Goal: Navigation & Orientation: Find specific page/section

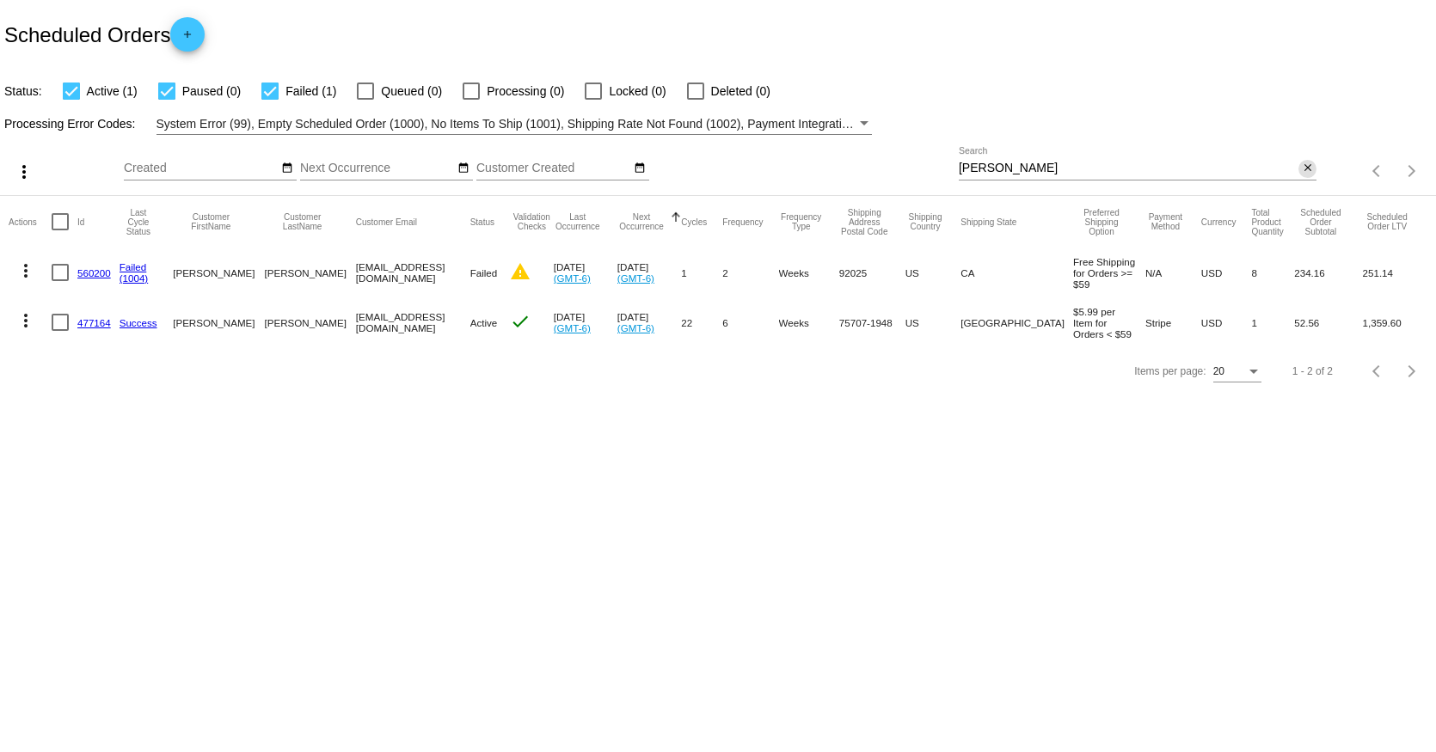
click at [1303, 169] on mat-icon "close" at bounding box center [1308, 169] width 12 height 14
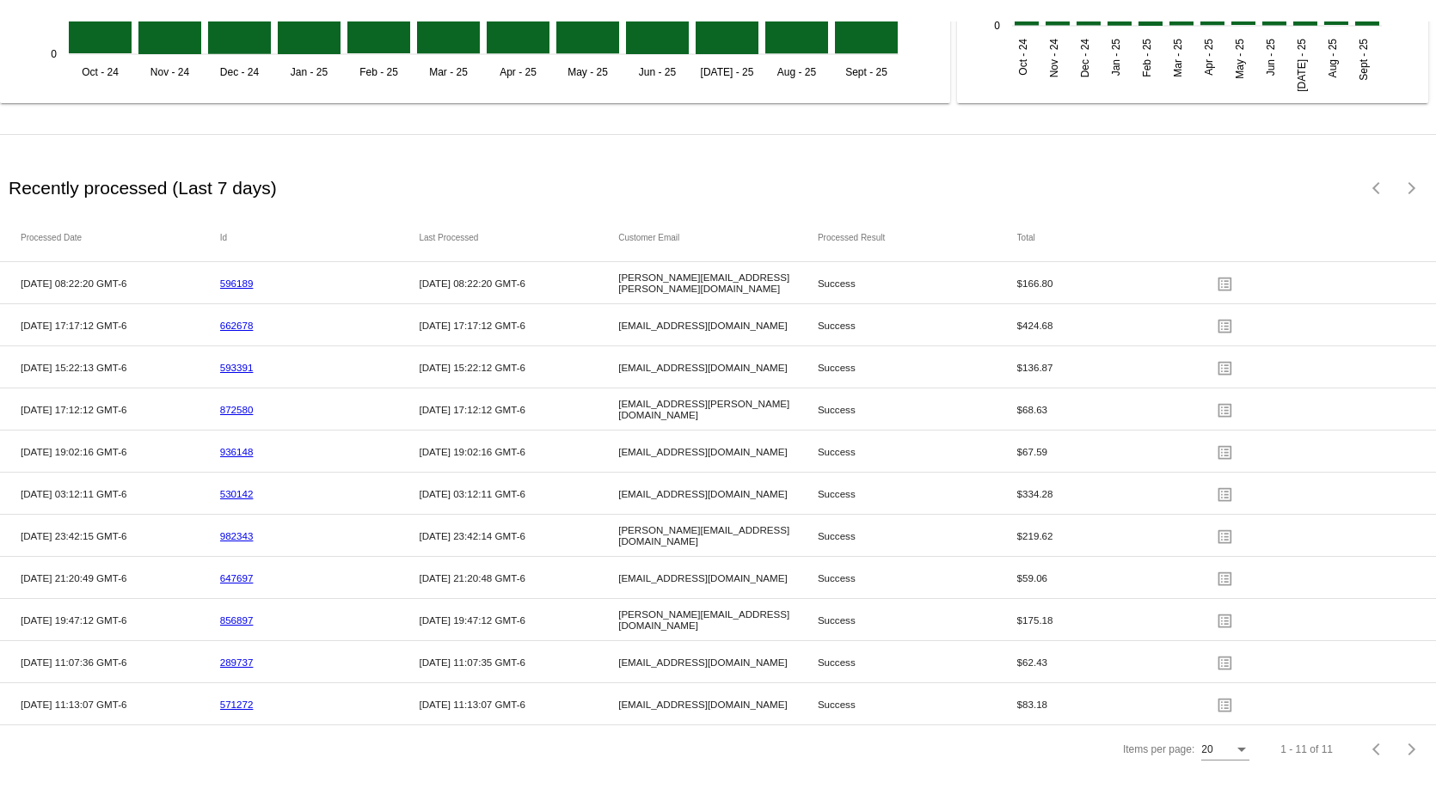
scroll to position [2543, 0]
